Goal: Leave review/rating

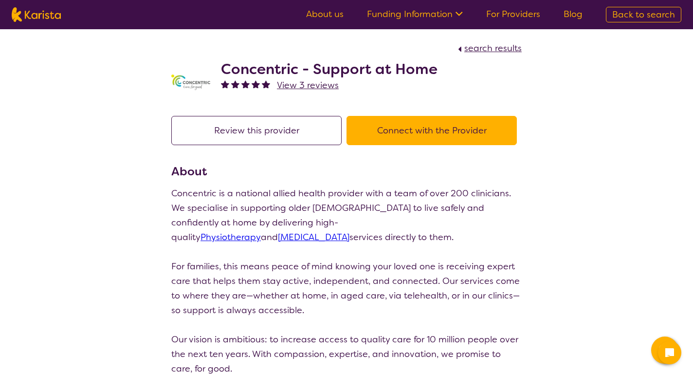
scroll to position [7, 0]
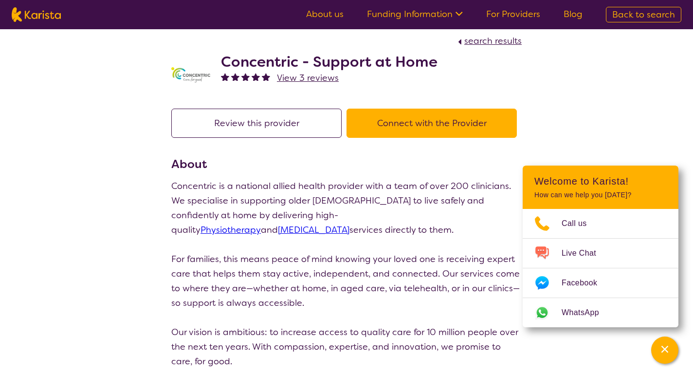
click at [294, 78] on span "View 3 reviews" at bounding box center [308, 78] width 62 height 12
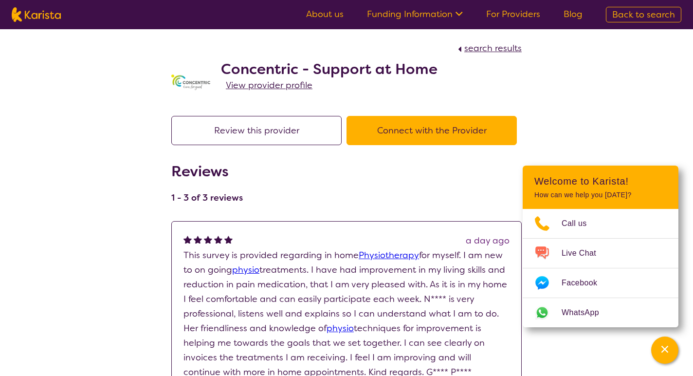
click at [259, 125] on button "Review this provider" at bounding box center [256, 130] width 170 height 29
click at [499, 47] on span "search results" at bounding box center [492, 48] width 57 height 12
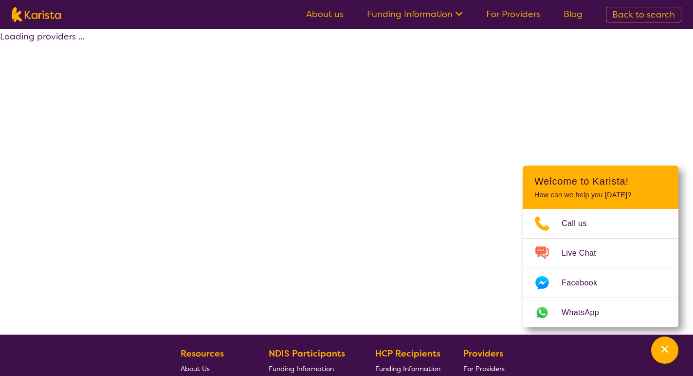
select select "by_score"
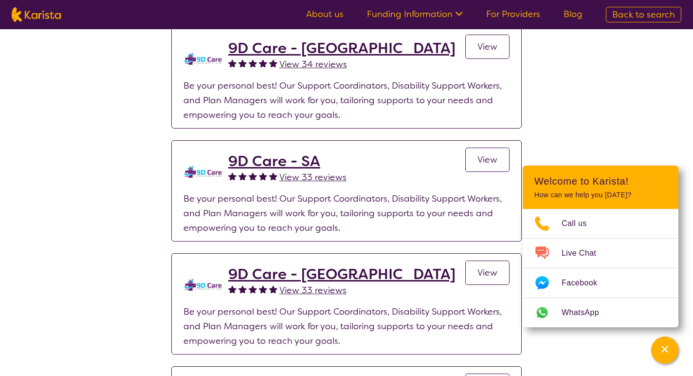
scroll to position [69, 0]
